Goal: Navigation & Orientation: Find specific page/section

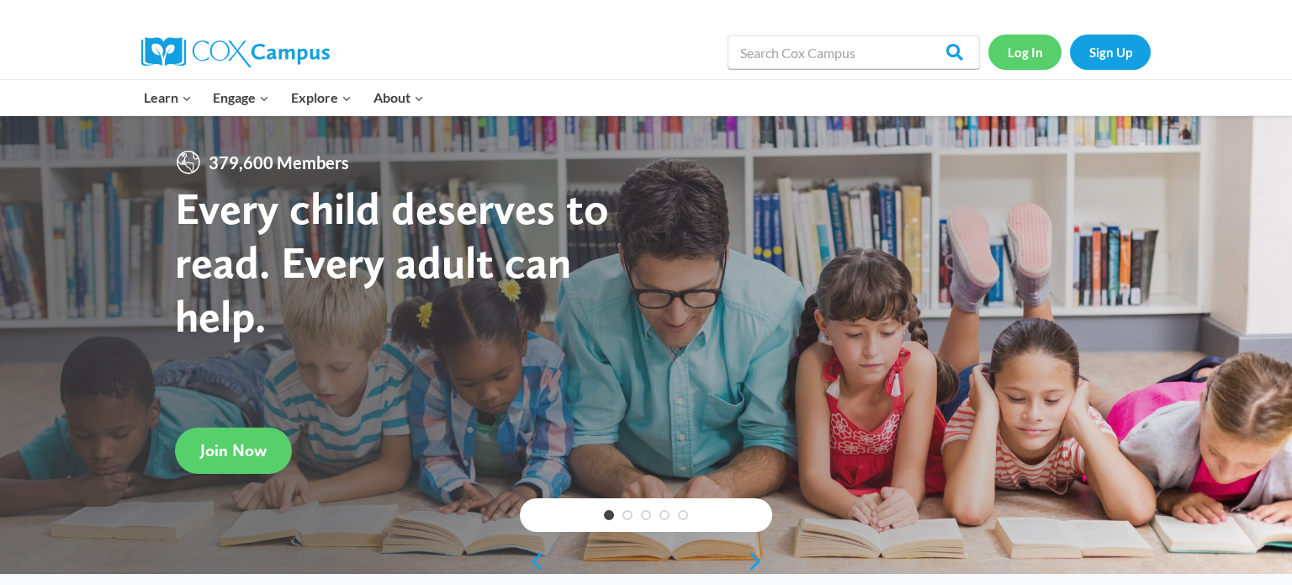
click at [1028, 56] on link "Log In" at bounding box center [1025, 51] width 73 height 34
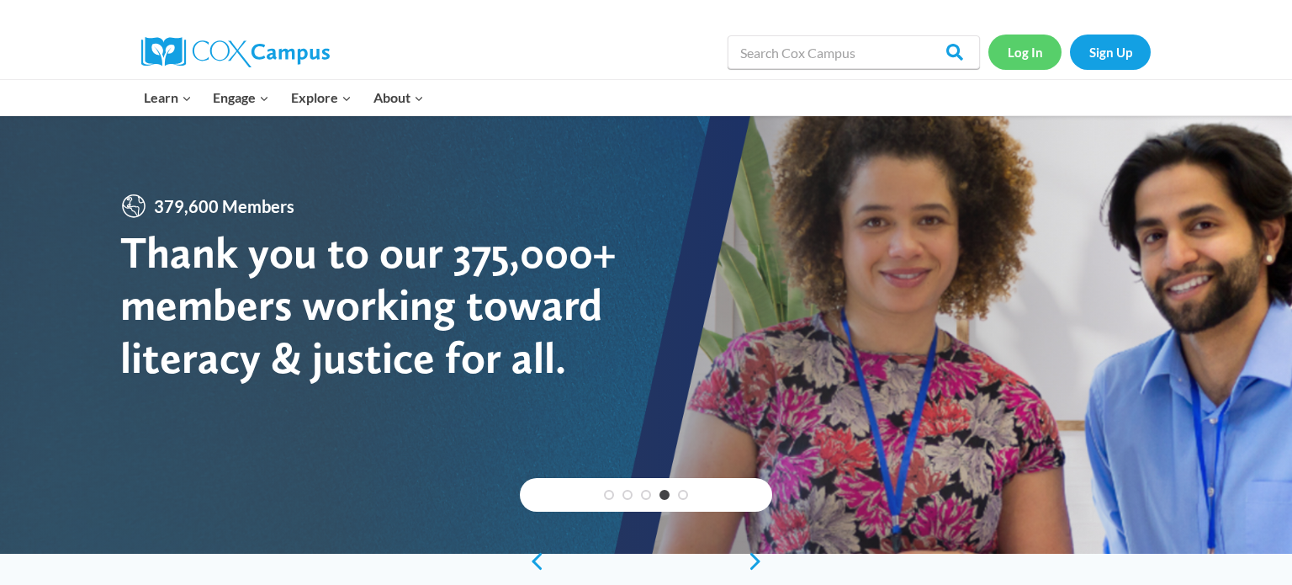
click at [1023, 48] on link "Log In" at bounding box center [1025, 51] width 73 height 34
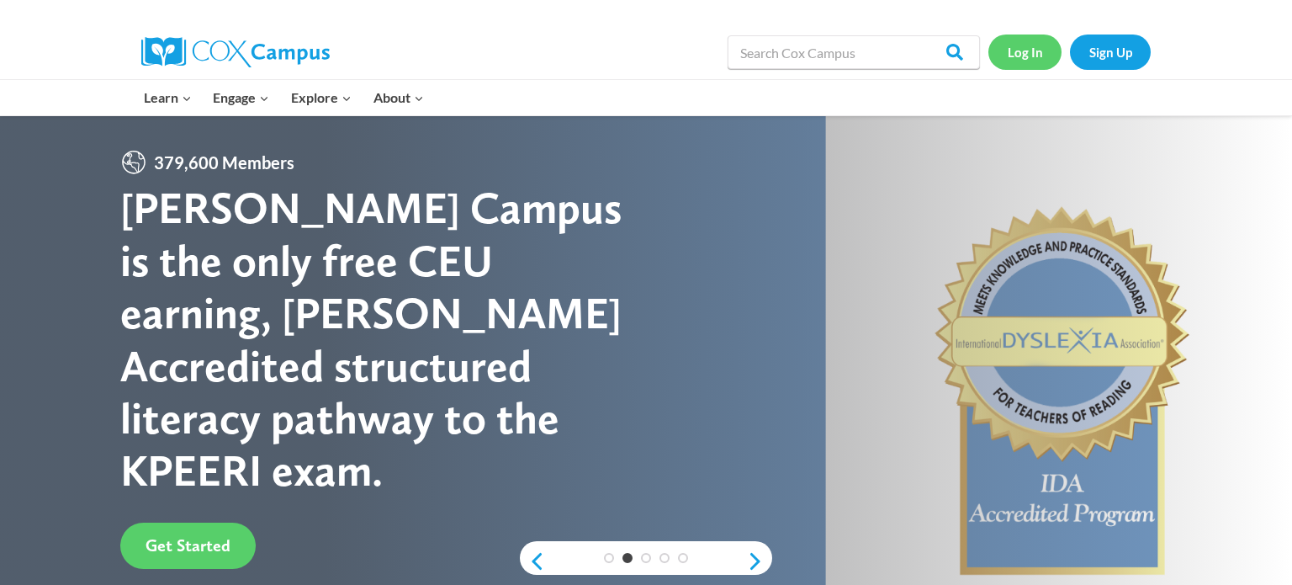
click at [1022, 61] on link "Log In" at bounding box center [1025, 51] width 73 height 34
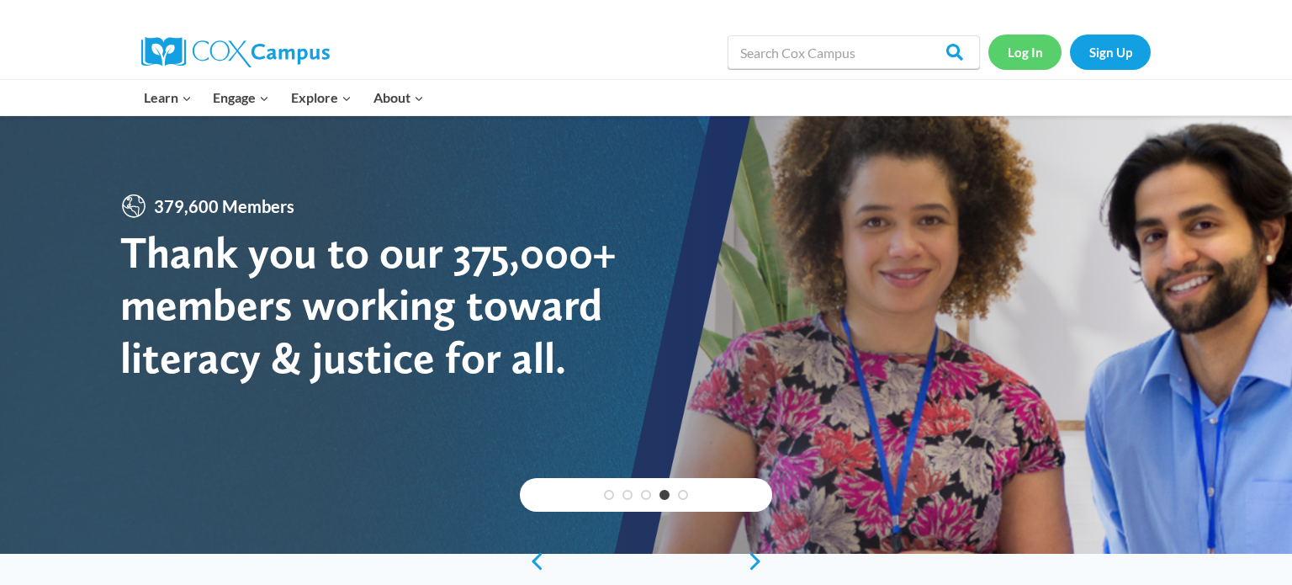
click at [1023, 61] on link "Log In" at bounding box center [1025, 51] width 73 height 34
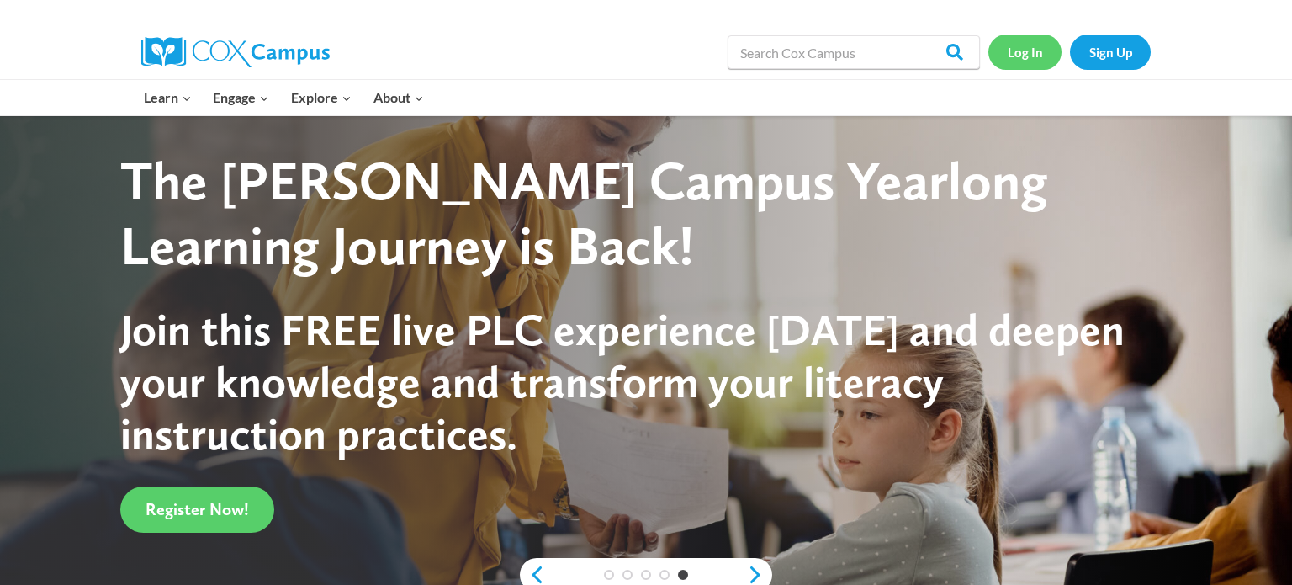
click at [1035, 56] on link "Log In" at bounding box center [1025, 51] width 73 height 34
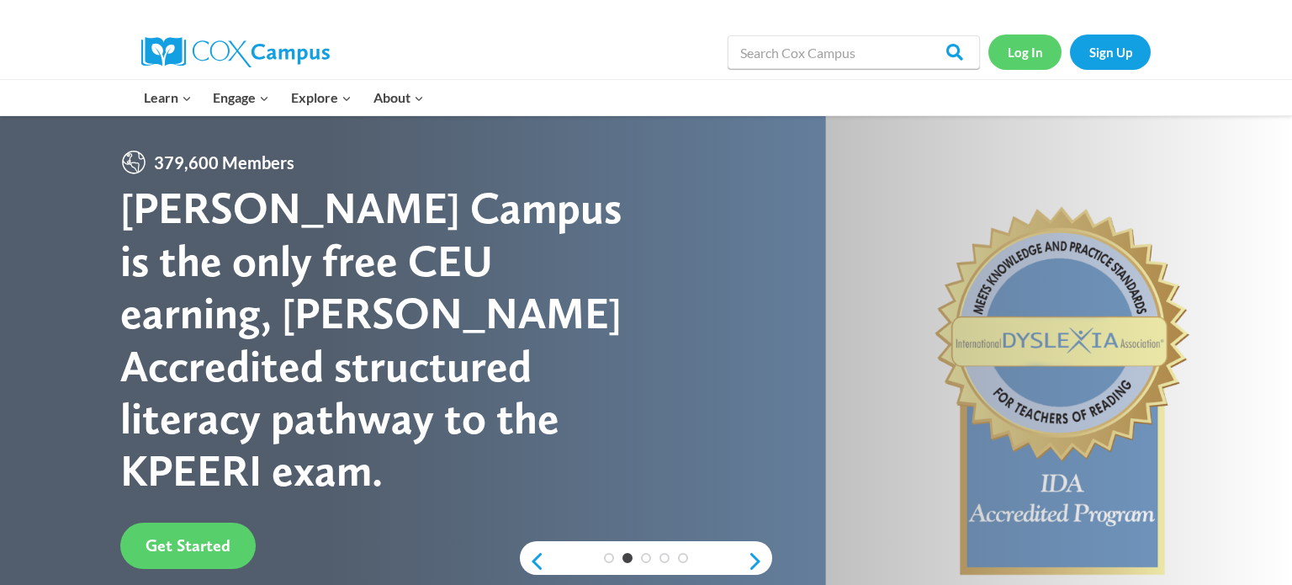
click at [1037, 57] on link "Log In" at bounding box center [1025, 51] width 73 height 34
click at [1006, 60] on link "Log In" at bounding box center [1025, 51] width 73 height 34
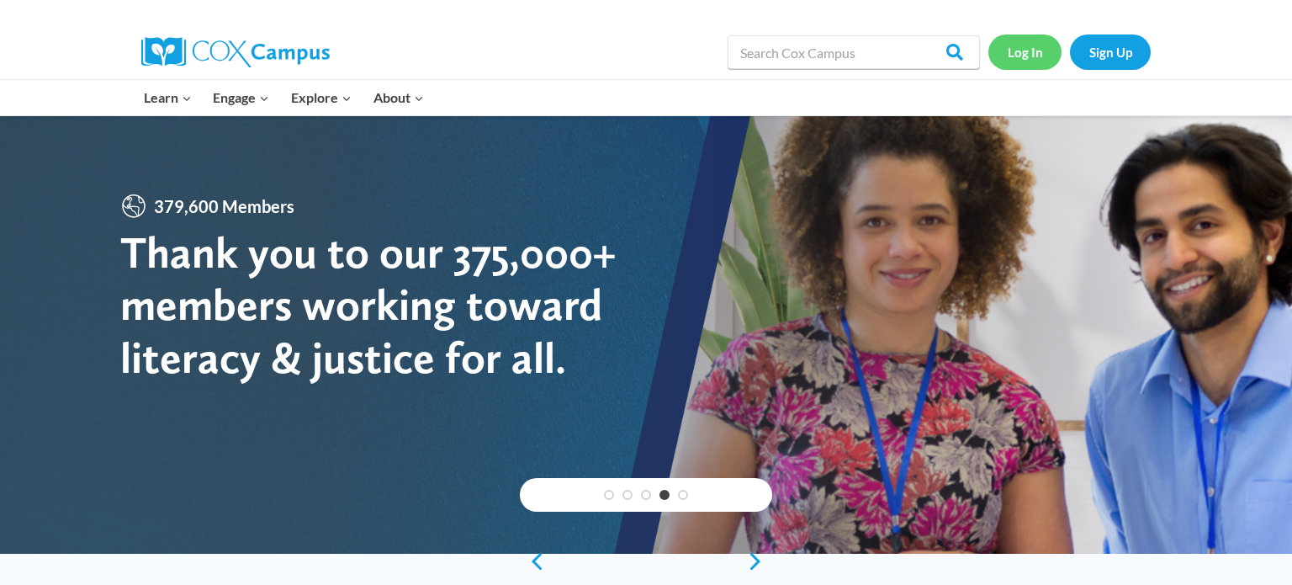
click at [1021, 56] on link "Log In" at bounding box center [1025, 51] width 73 height 34
